Goal: Task Accomplishment & Management: Manage account settings

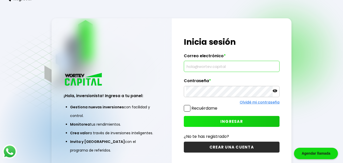
click at [237, 68] on input "text" at bounding box center [231, 66] width 91 height 11
type input "[EMAIL_ADDRESS][DOMAIN_NAME]"
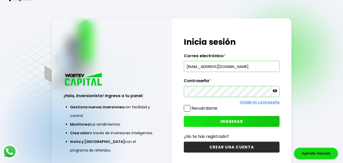
click at [274, 92] on icon at bounding box center [275, 90] width 5 height 5
click at [236, 120] on span "INGRESAR" at bounding box center [231, 121] width 23 height 5
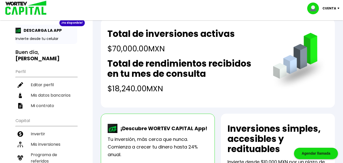
scroll to position [10, 0]
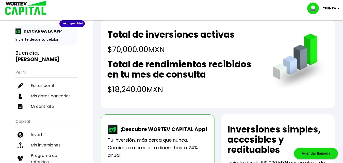
click at [8, 54] on div "¡Ya disponible! DESCARGA LA APP Invierte desde tu celular Buen día, [PERSON_NAM…" at bounding box center [46, 151] width 93 height 313
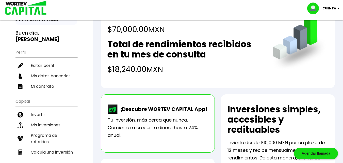
scroll to position [30, 0]
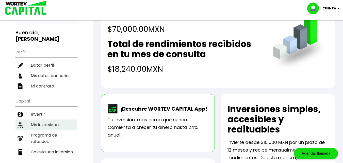
click at [44, 120] on li "Mis inversiones" at bounding box center [46, 124] width 62 height 10
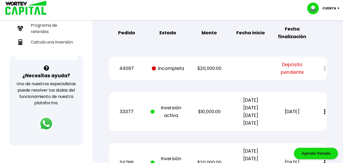
scroll to position [142, 0]
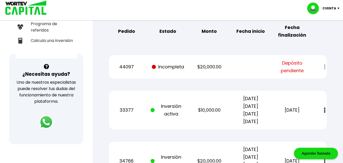
click at [324, 68] on div at bounding box center [321, 66] width 11 height 11
click at [324, 65] on div at bounding box center [321, 66] width 11 height 11
click at [46, 125] on img at bounding box center [46, 122] width 18 height 18
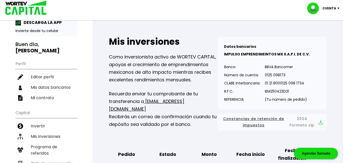
scroll to position [23, 0]
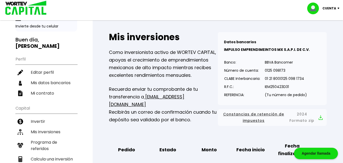
drag, startPoint x: 242, startPoint y: 1, endPoint x: 261, endPoint y: 8, distance: 20.3
click at [261, 8] on div "Cuenta Editar perfil Cerrar sesión" at bounding box center [171, 8] width 343 height 17
click at [330, 9] on p "Cuenta" at bounding box center [329, 9] width 14 height 8
click at [328, 32] on li "Cerrar sesión" at bounding box center [324, 34] width 41 height 10
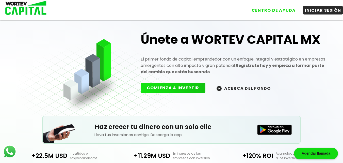
scroll to position [23, 0]
